Goal: Task Accomplishment & Management: Use online tool/utility

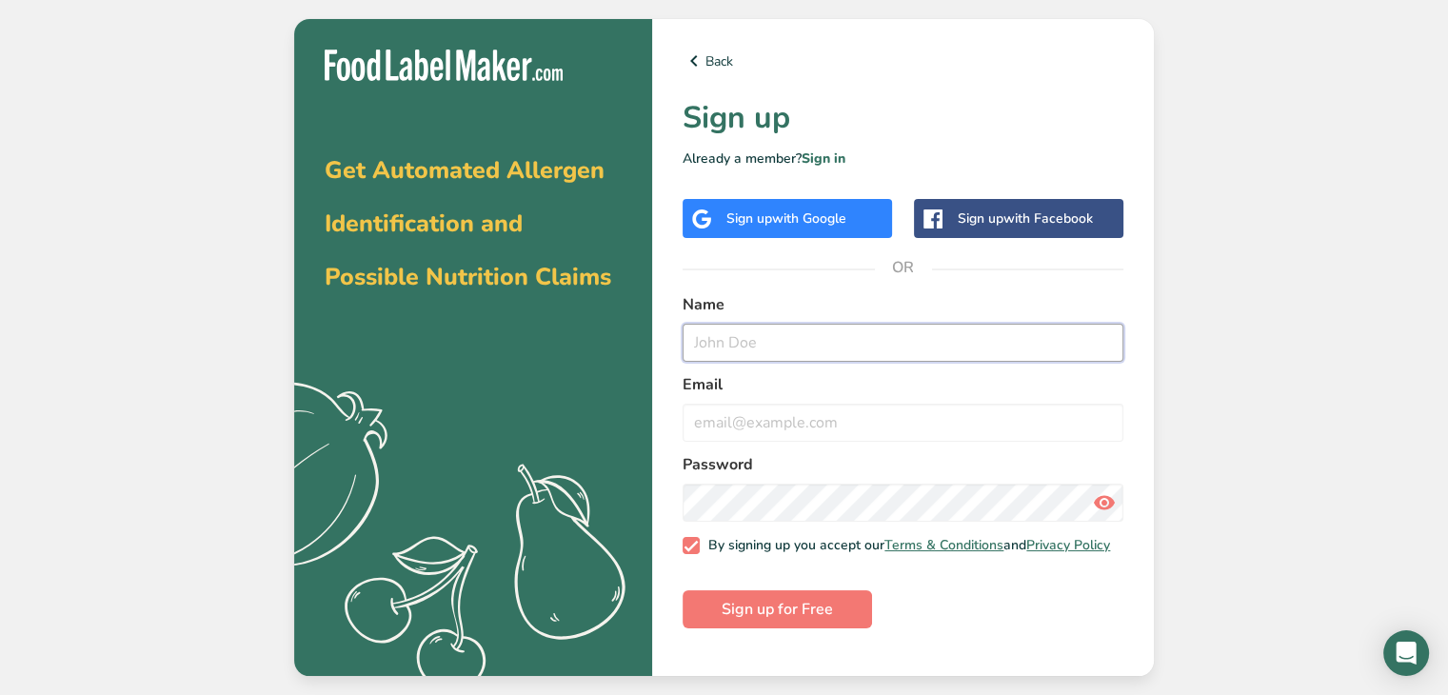
click at [821, 332] on input "text" at bounding box center [903, 343] width 441 height 38
type input "[PERSON_NAME]"
click at [823, 439] on input "email" at bounding box center [903, 423] width 441 height 38
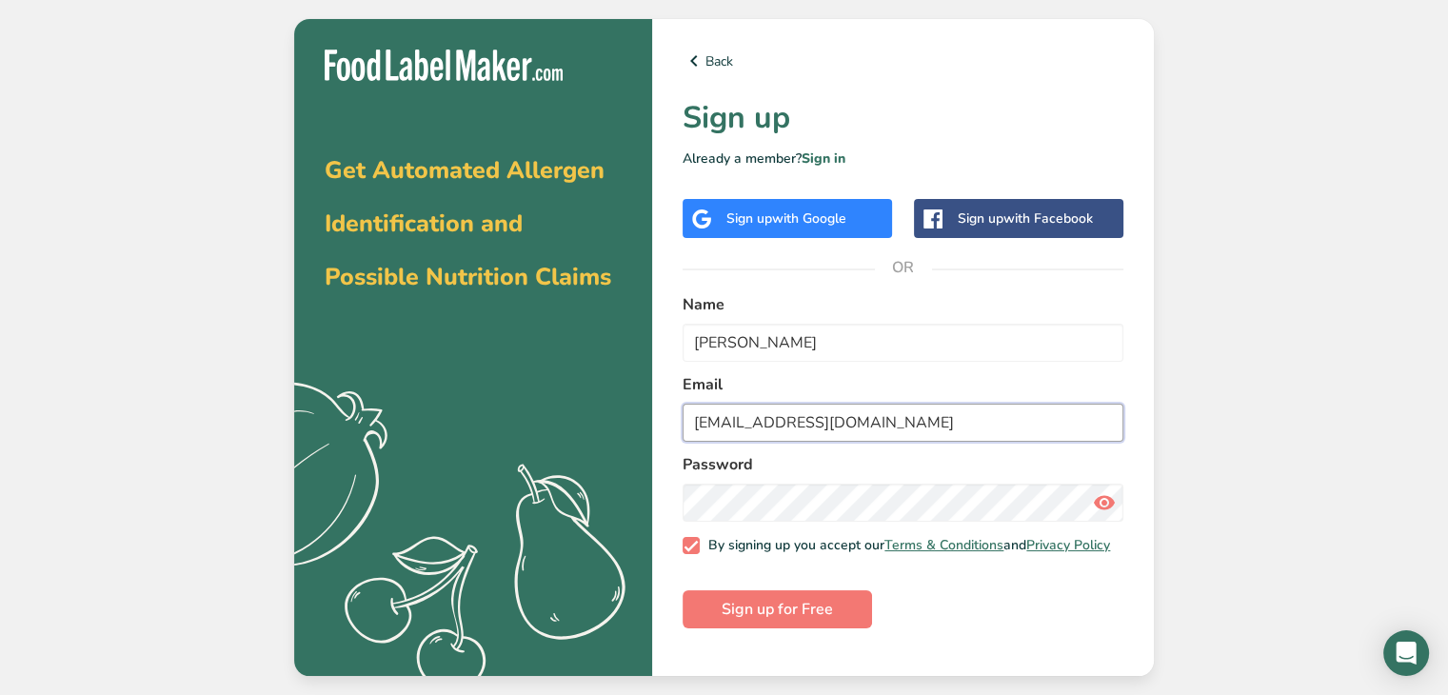
type input "[EMAIL_ADDRESS][DOMAIN_NAME]"
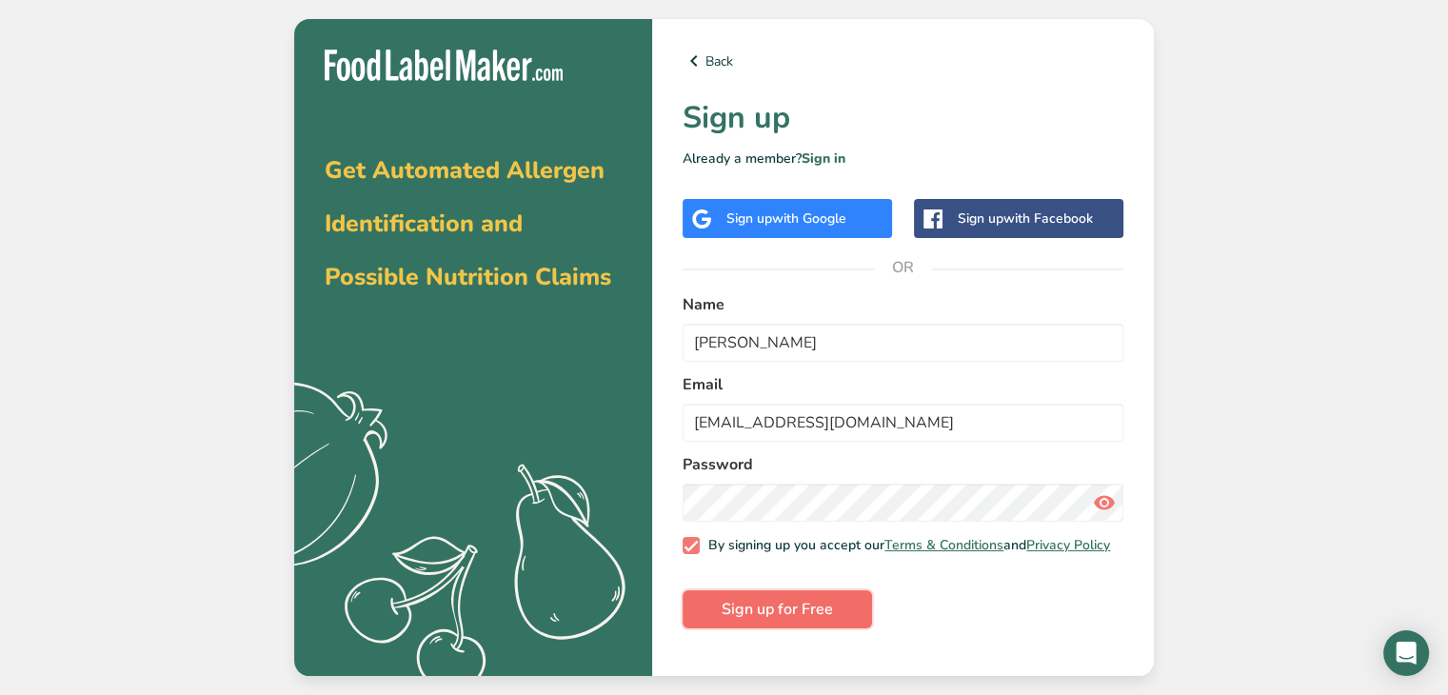
click at [817, 613] on span "Sign up for Free" at bounding box center [777, 609] width 111 height 23
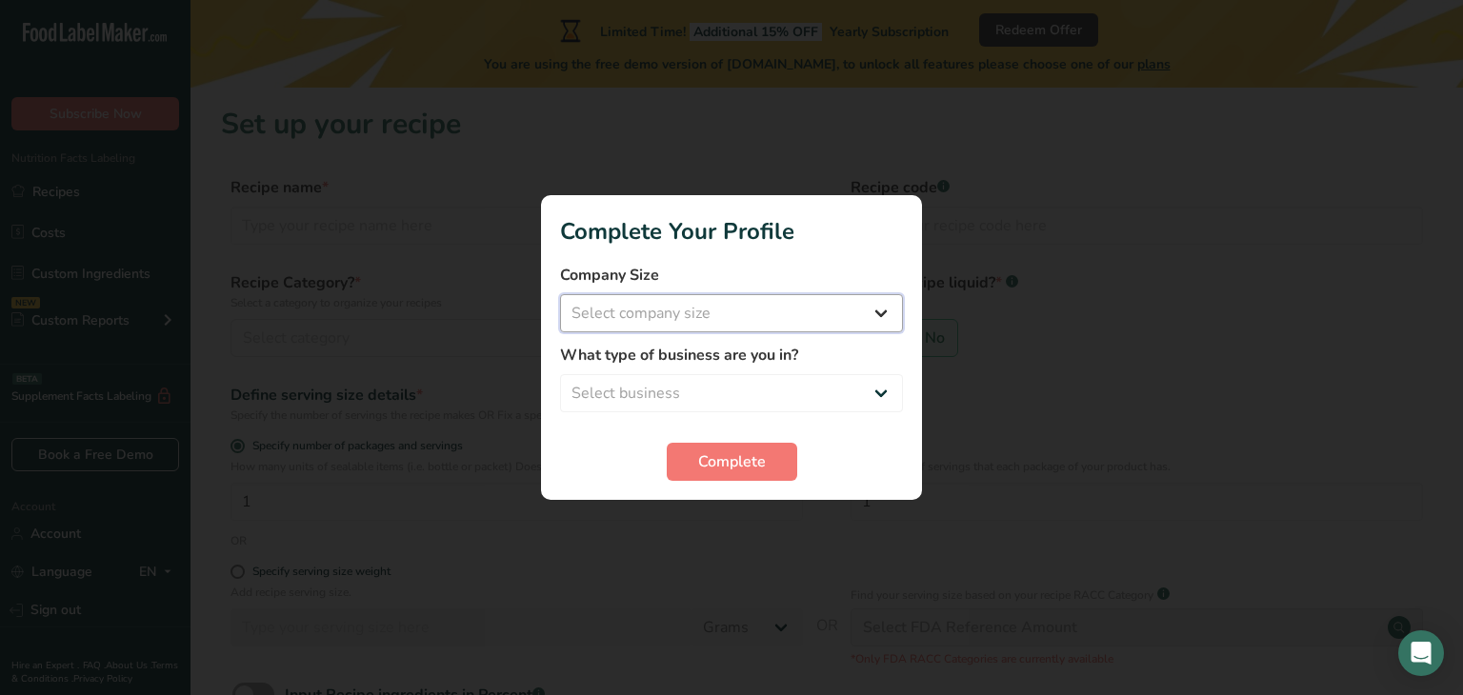
click at [781, 309] on select "Select company size Fewer than 10 Employees 10 to 50 Employees 51 to 500 Employ…" at bounding box center [731, 313] width 343 height 38
select select "2"
click at [560, 294] on select "Select company size Fewer than 10 Employees 10 to 50 Employees 51 to 500 Employ…" at bounding box center [731, 313] width 343 height 38
click at [752, 392] on select "Select business Packaged Food Manufacturer Restaurant & Cafe Bakery Meal Plans …" at bounding box center [731, 393] width 343 height 38
select select "8"
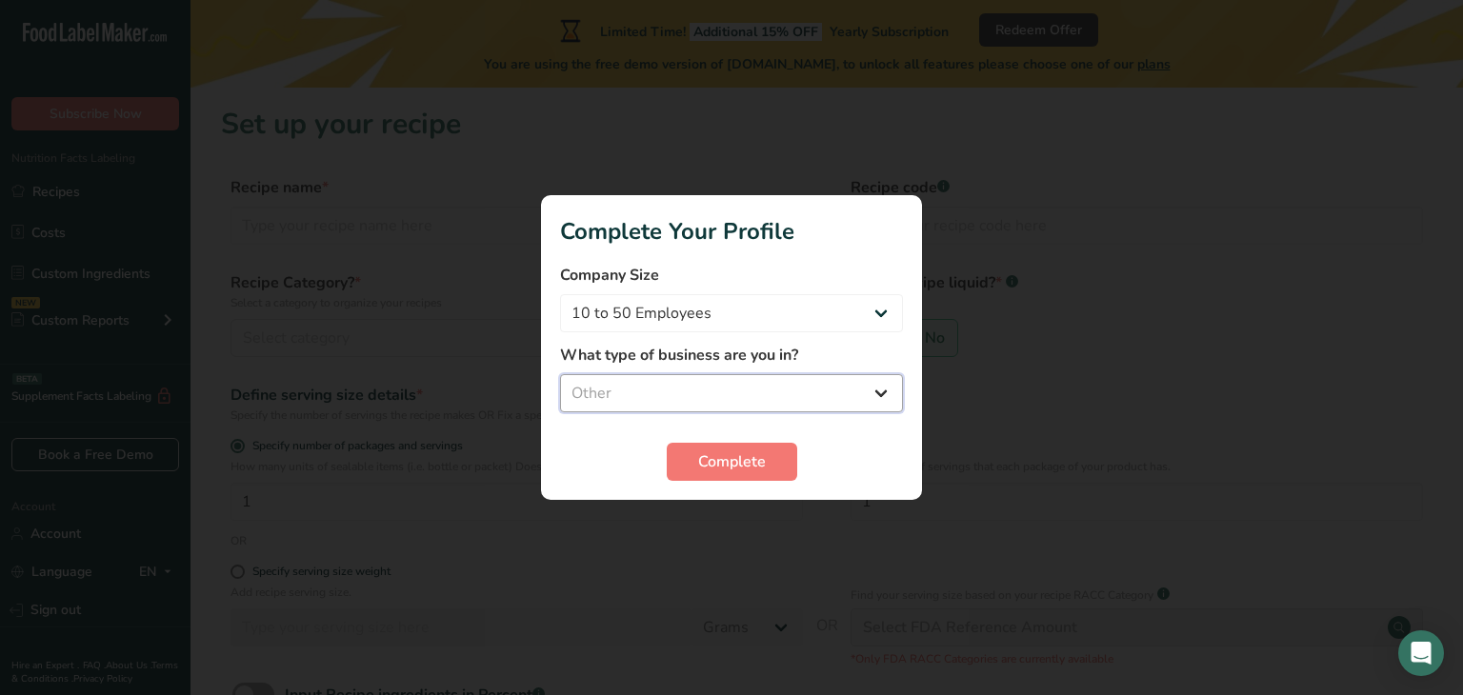
click at [560, 374] on select "Select business Packaged Food Manufacturer Restaurant & Cafe Bakery Meal Plans …" at bounding box center [731, 393] width 343 height 38
click at [724, 454] on span "Complete" at bounding box center [732, 461] width 68 height 23
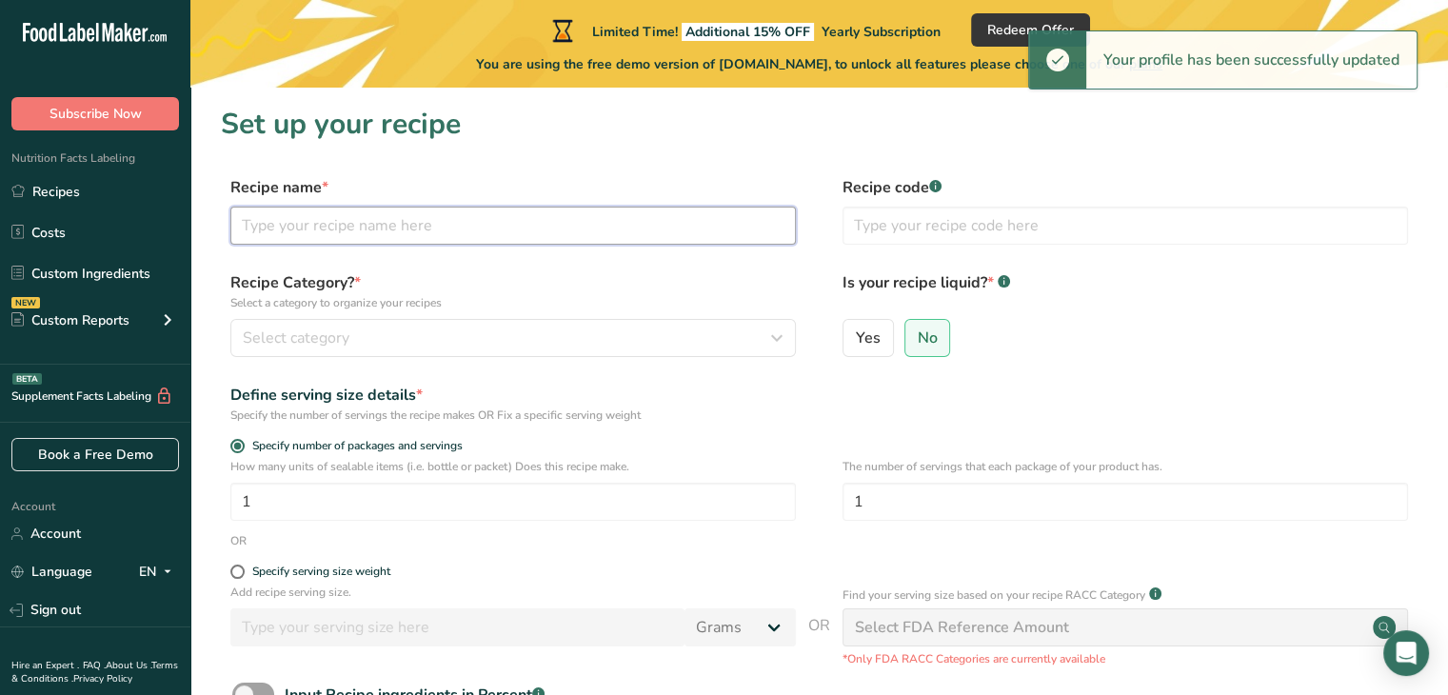
click at [543, 210] on input "text" at bounding box center [513, 226] width 566 height 38
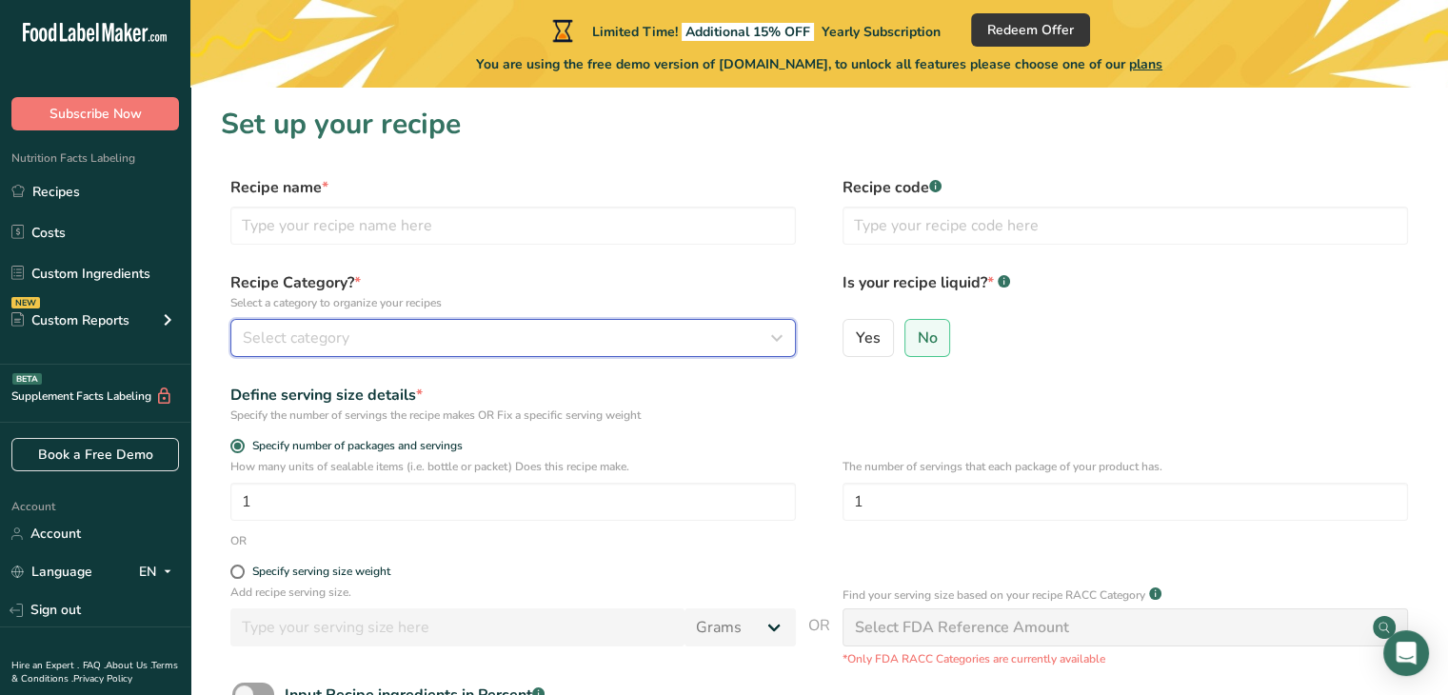
click at [610, 321] on button "Select category" at bounding box center [513, 338] width 566 height 38
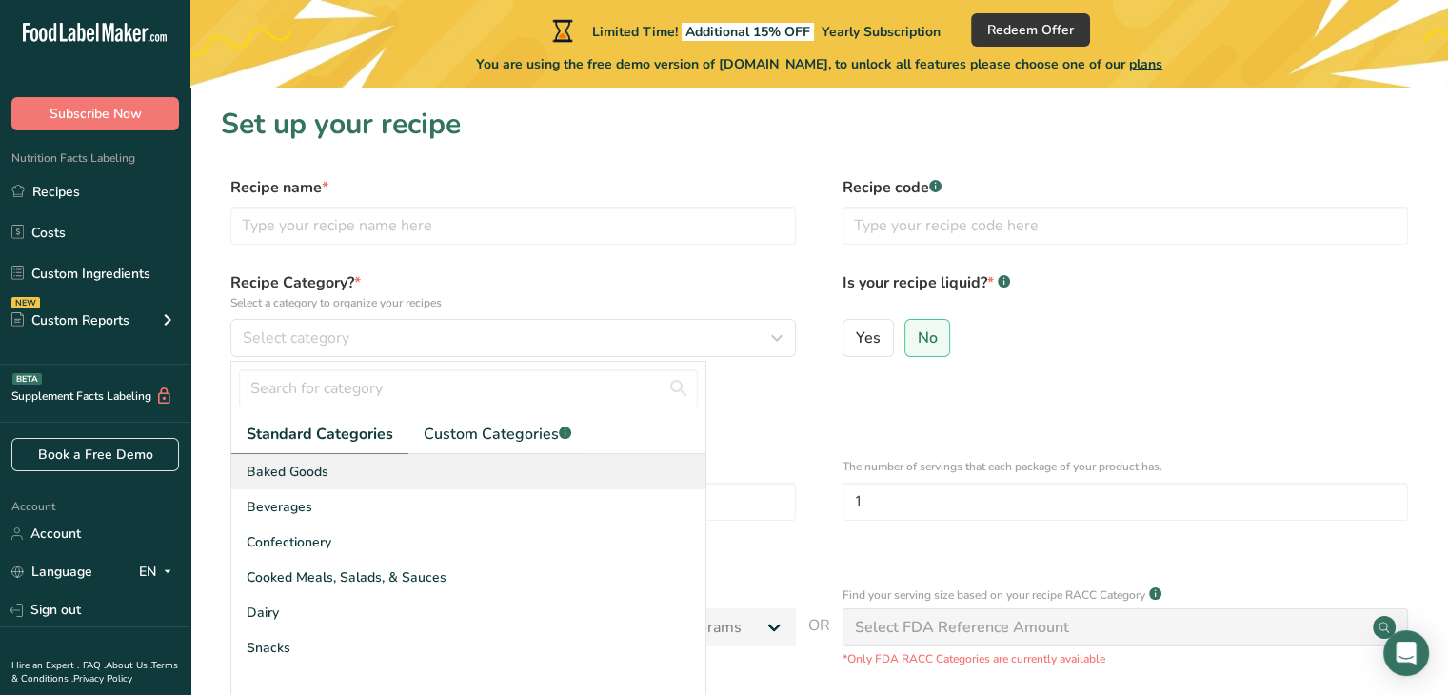
click at [418, 478] on div "Baked Goods" at bounding box center [468, 471] width 474 height 35
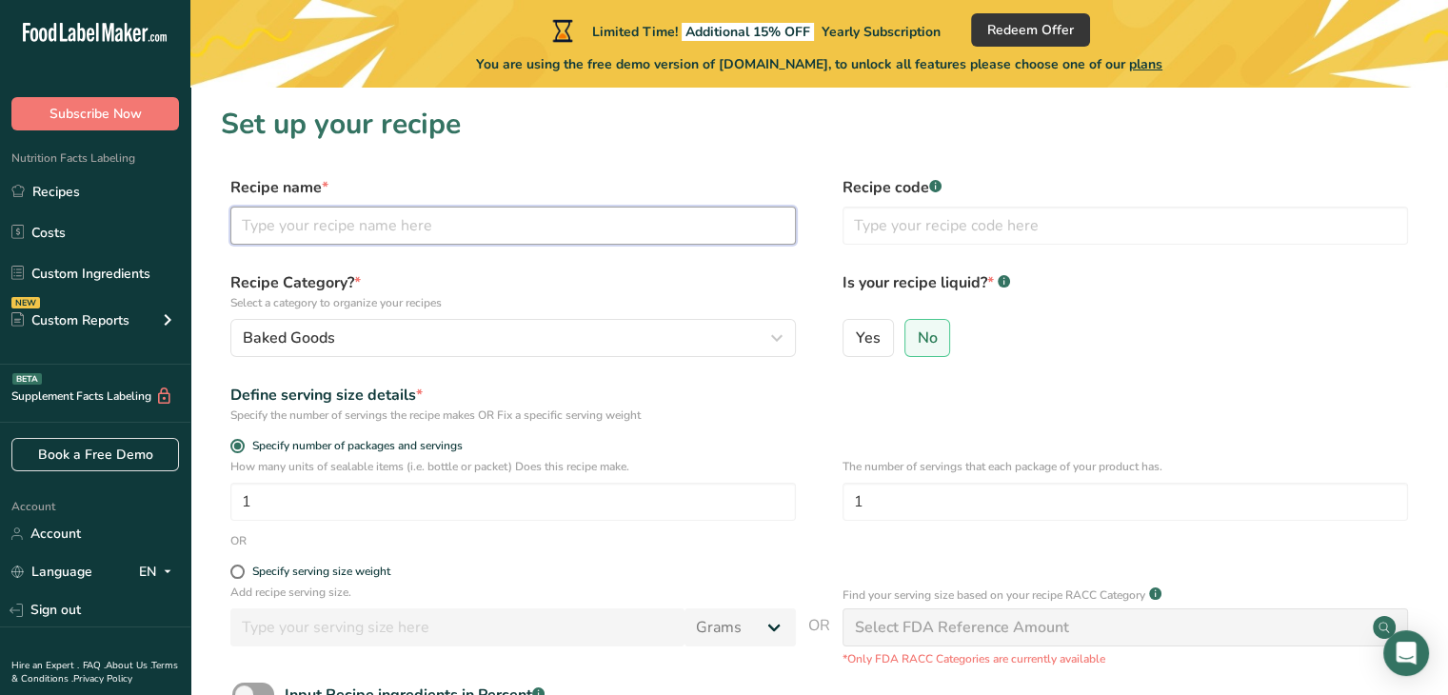
click at [428, 217] on input "text" at bounding box center [513, 226] width 566 height 38
paste input "2 cups store-bought or homemade edible cookie dough 9 mini Oreos 2 cups (240 g.…"
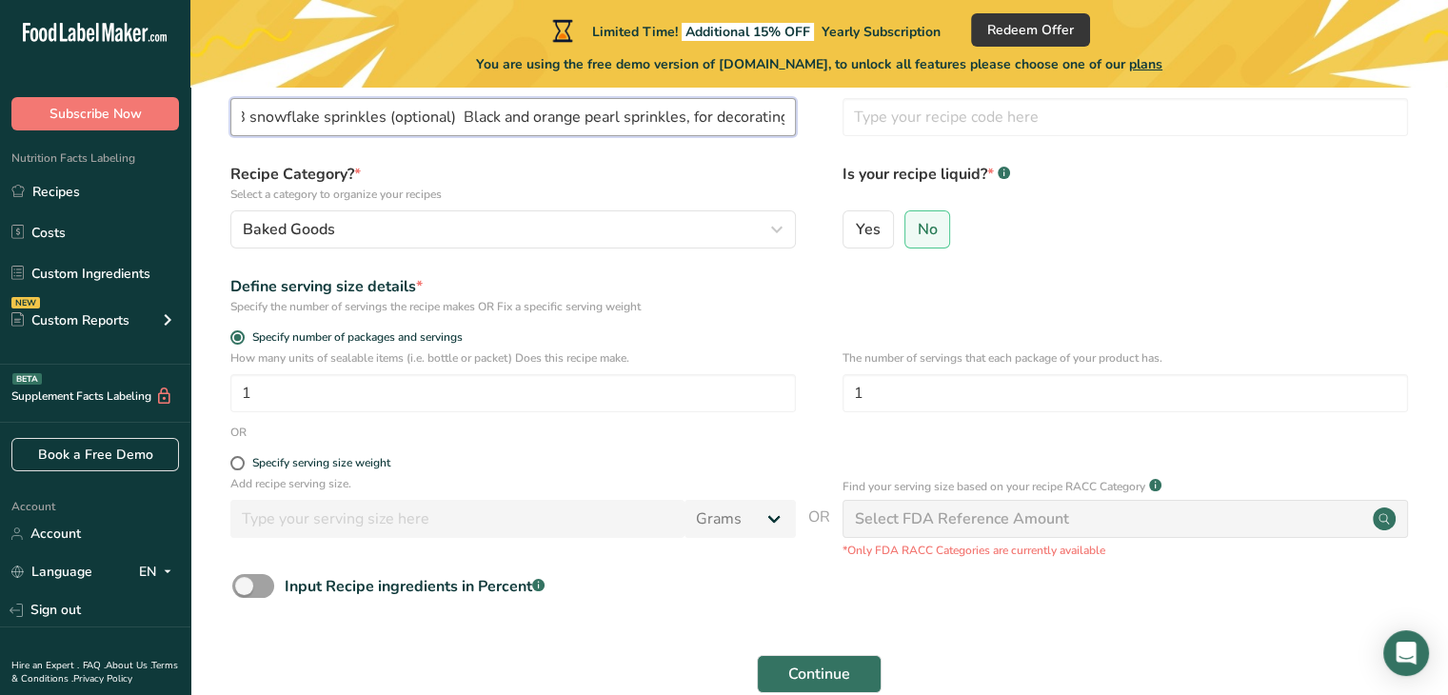
scroll to position [110, 0]
type input "2 cups store-bought or homemade edible cookie dough 9 mini Oreos 2 cups (240 g.…"
click at [847, 669] on span "Continue" at bounding box center [819, 673] width 62 height 23
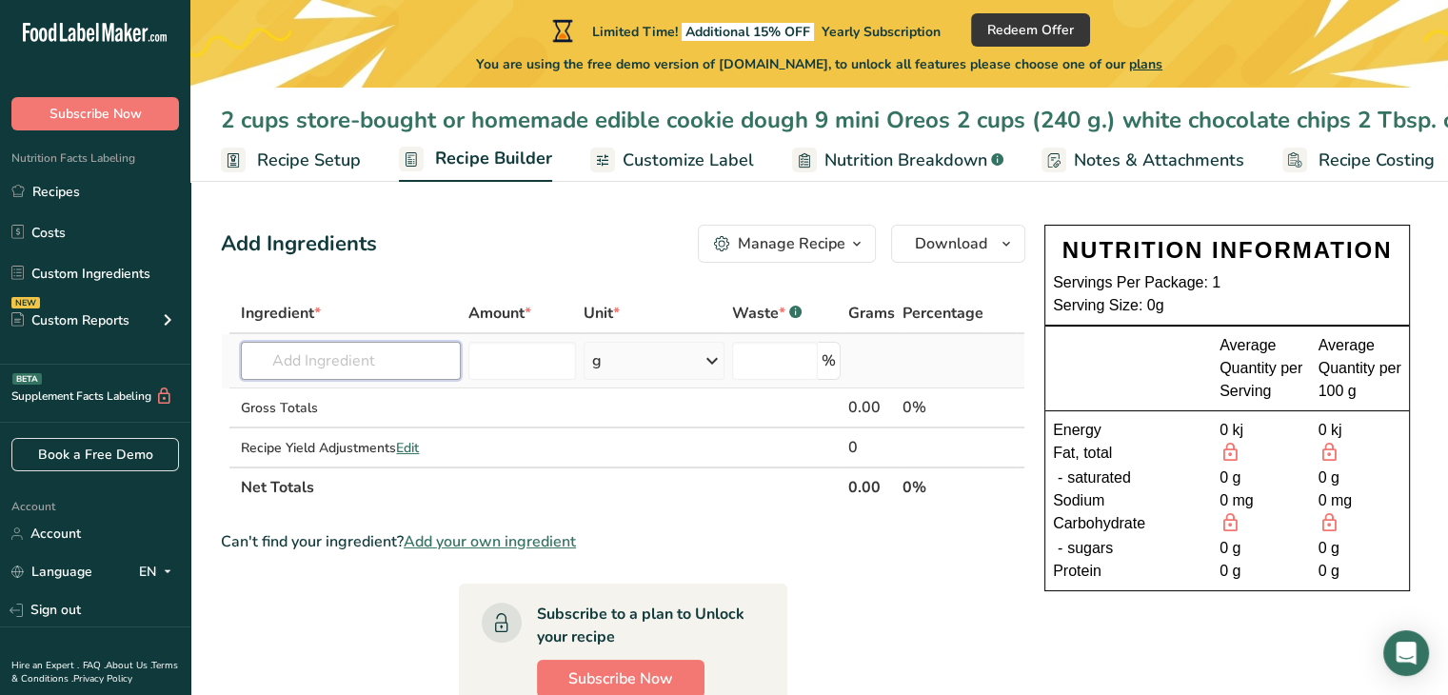
click at [423, 356] on input "text" at bounding box center [350, 361] width 219 height 38
